Goal: Obtain resource: Download file/media

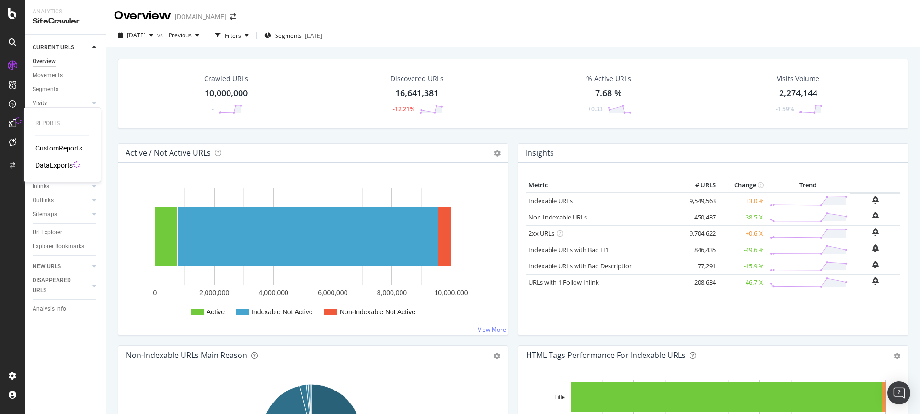
click at [51, 166] on div "DataExports" at bounding box center [53, 165] width 37 height 10
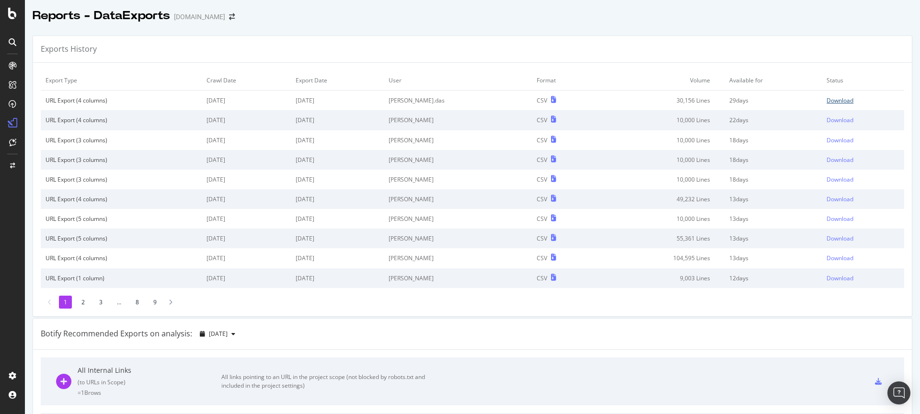
click at [826, 100] on div "Download" at bounding box center [839, 100] width 27 height 8
click at [10, 12] on icon at bounding box center [12, 13] width 9 height 11
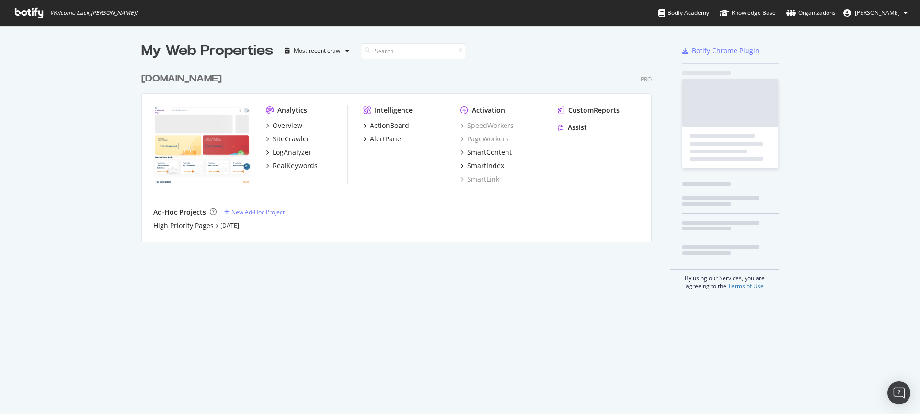
scroll to position [407, 905]
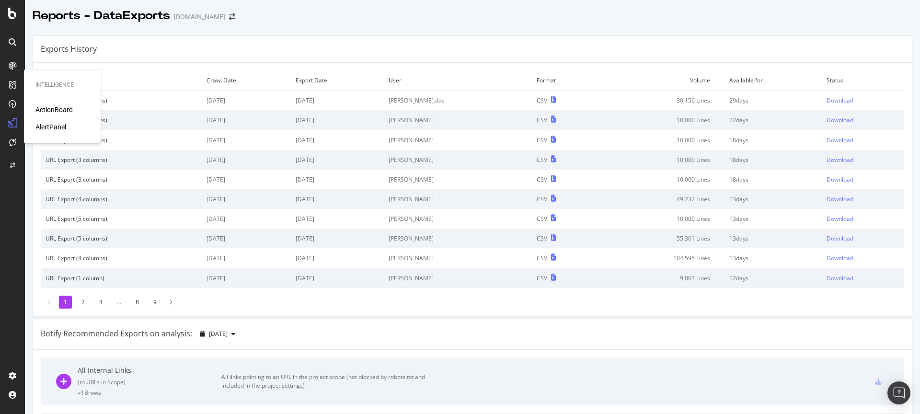
click at [45, 109] on div "ActionBoard" at bounding box center [53, 110] width 37 height 10
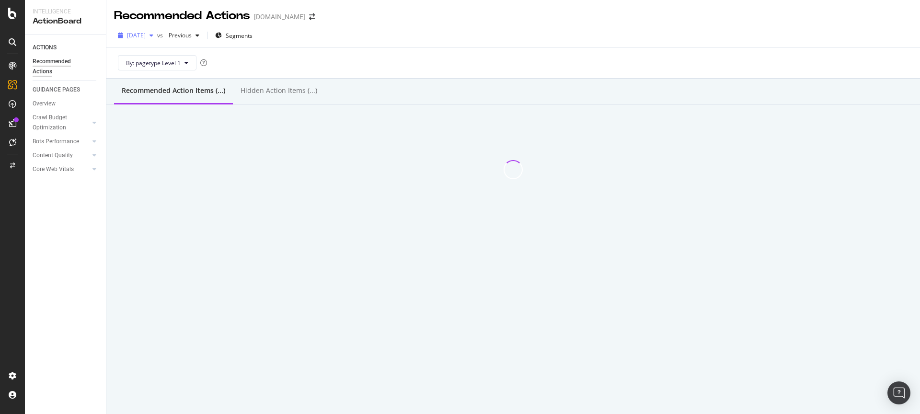
click at [153, 35] on icon "button" at bounding box center [151, 36] width 4 height 6
